Goal: Task Accomplishment & Management: Manage account settings

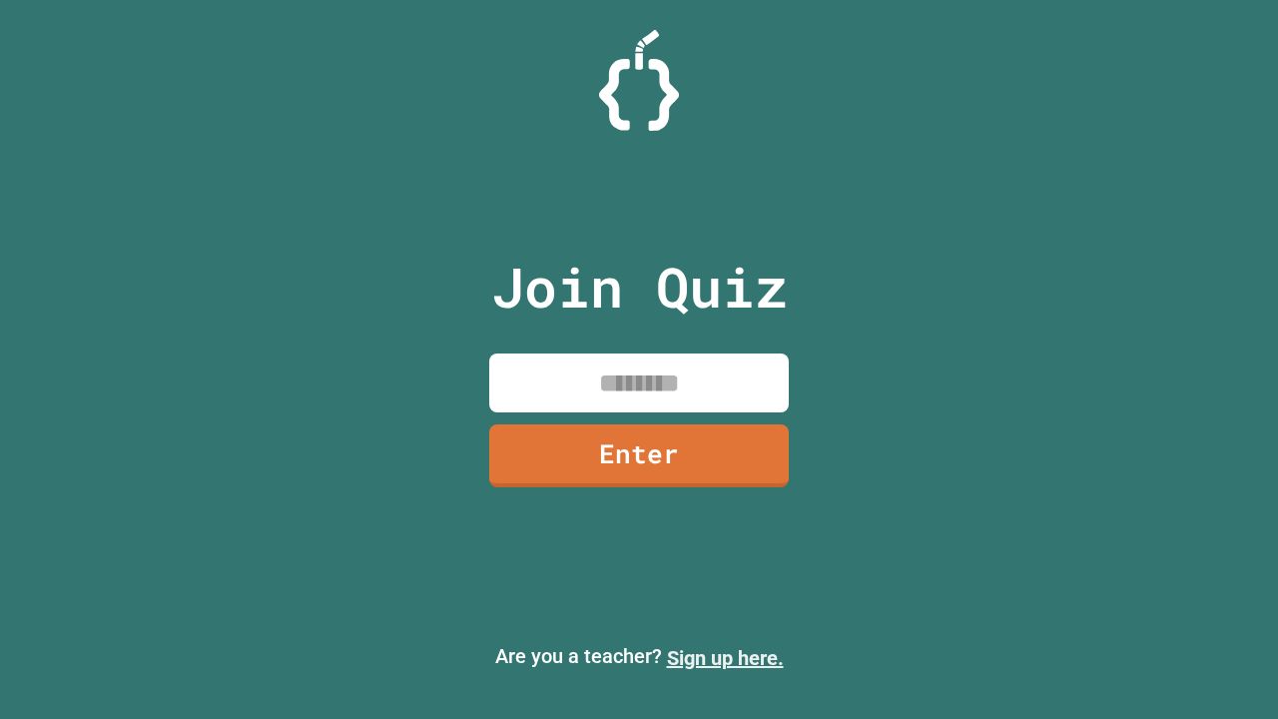
click at [725, 658] on link "Sign up here." at bounding box center [725, 658] width 117 height 24
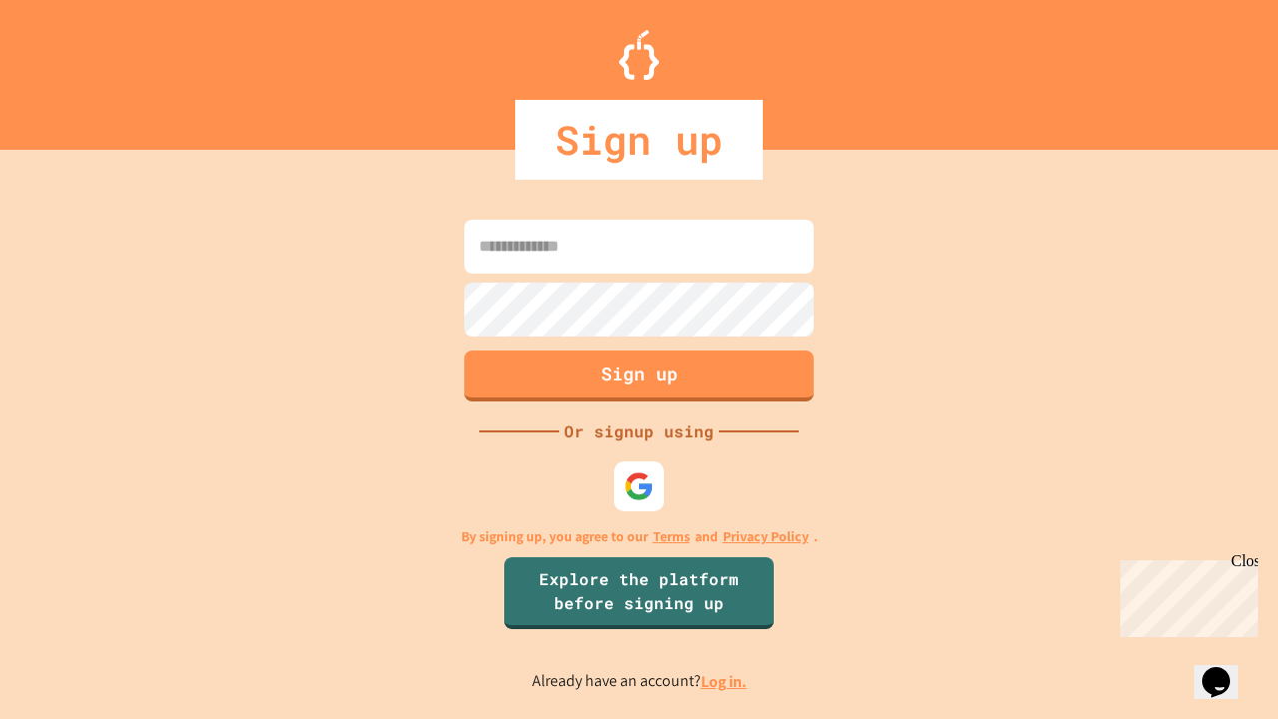
click at [725, 681] on link "Log in." at bounding box center [724, 681] width 46 height 21
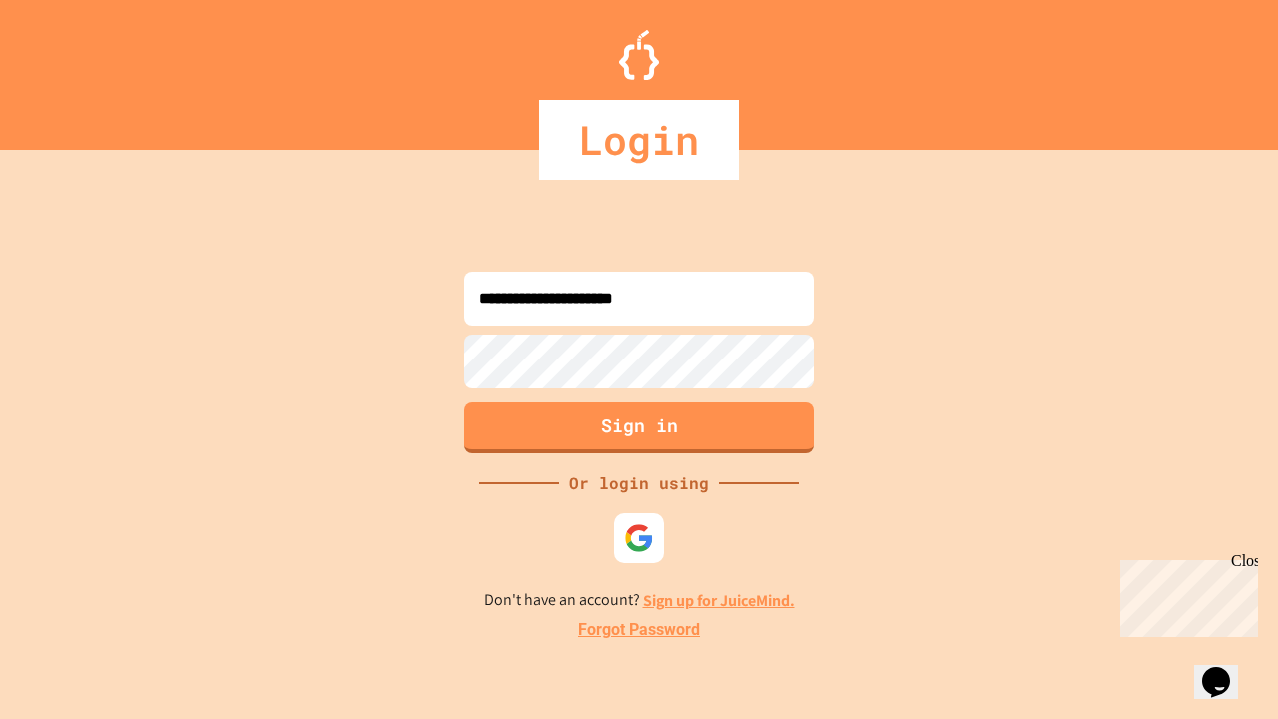
type input "**********"
